Goal: Download file/media: Download file/media

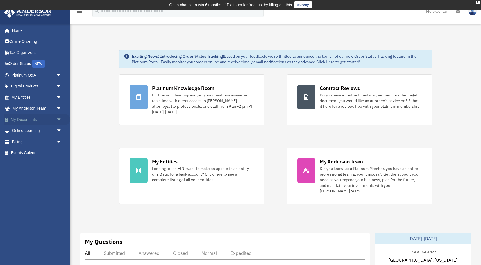
click at [56, 119] on span "arrow_drop_down" at bounding box center [61, 120] width 11 height 12
click at [26, 134] on link "Box" at bounding box center [39, 130] width 62 height 11
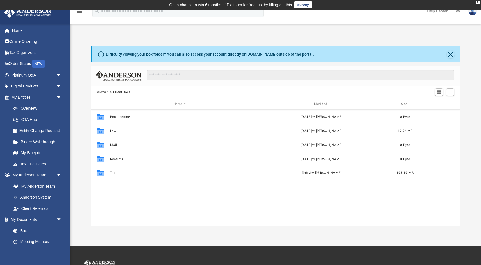
scroll to position [128, 370]
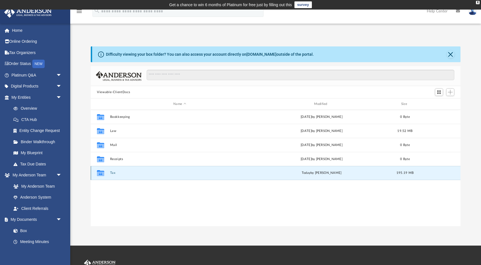
click at [111, 171] on button "Tax" at bounding box center [179, 173] width 139 height 4
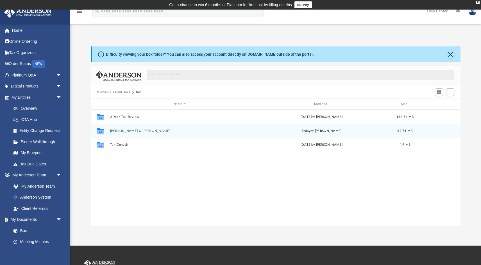
click at [126, 130] on button "[PERSON_NAME] & [PERSON_NAME]" at bounding box center [179, 131] width 139 height 4
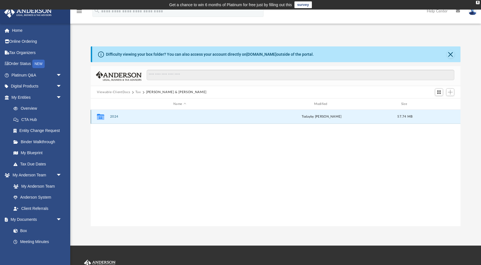
click at [116, 116] on button "2024" at bounding box center [179, 117] width 139 height 4
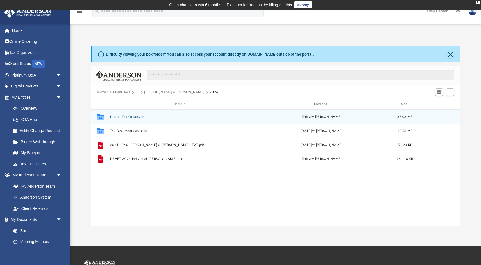
click at [127, 117] on button "Digital Tax Organizer" at bounding box center [179, 117] width 139 height 4
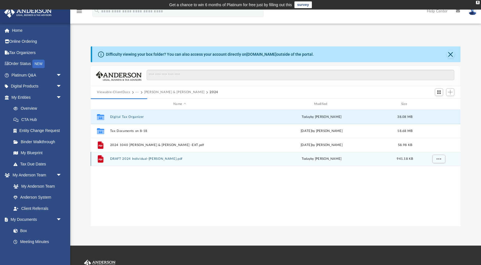
click at [152, 158] on button "DRAFT 2024 Individual-[PERSON_NAME].pdf" at bounding box center [179, 159] width 139 height 4
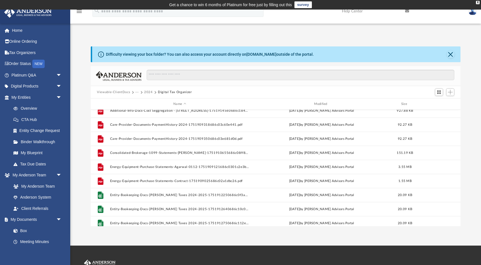
scroll to position [0, 0]
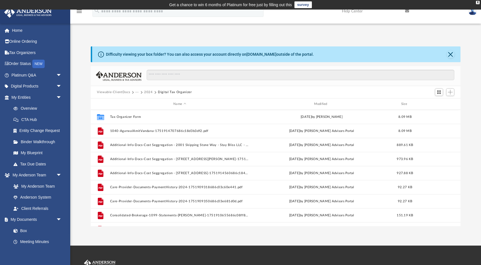
click at [147, 92] on button "2024" at bounding box center [148, 92] width 9 height 5
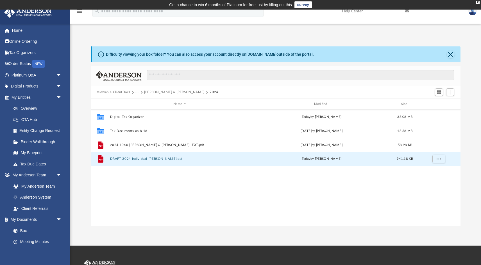
click at [146, 159] on button "DRAFT 2024 Individual-[PERSON_NAME].pdf" at bounding box center [179, 159] width 139 height 4
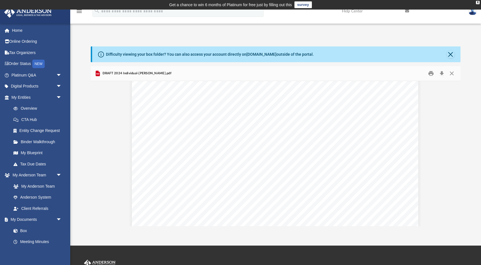
scroll to position [373, 1]
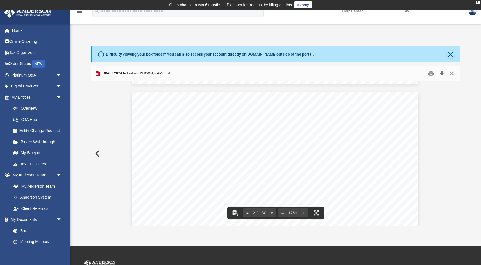
click at [442, 73] on button "Download" at bounding box center [442, 73] width 10 height 9
